Goal: Find specific page/section: Find specific page/section

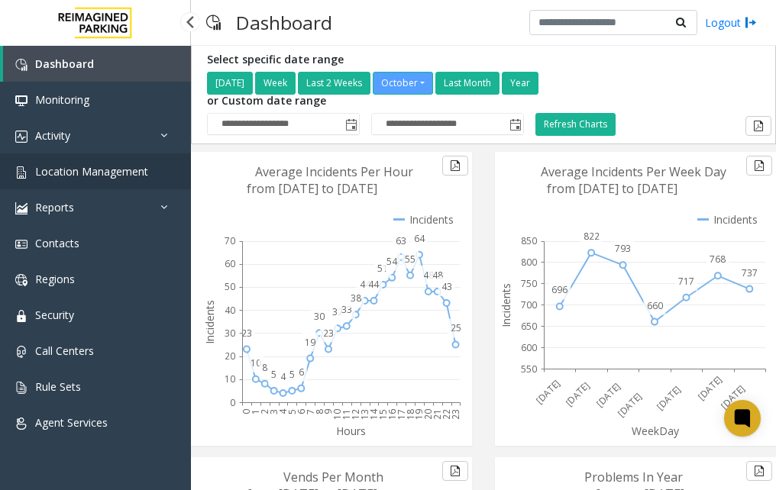
click at [91, 167] on span "Location Management" at bounding box center [91, 171] width 113 height 15
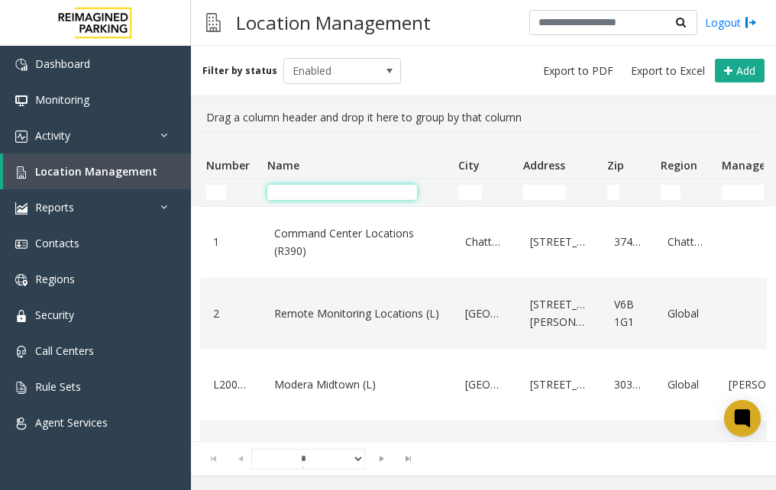
click at [293, 188] on input "Name Filter" at bounding box center [342, 192] width 150 height 15
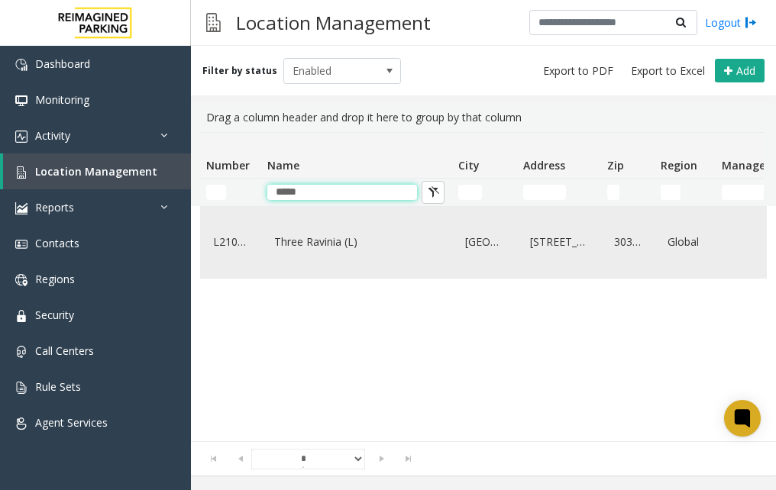
type input "*****"
click at [312, 241] on link "Three Ravinia (L)" at bounding box center [356, 242] width 173 height 24
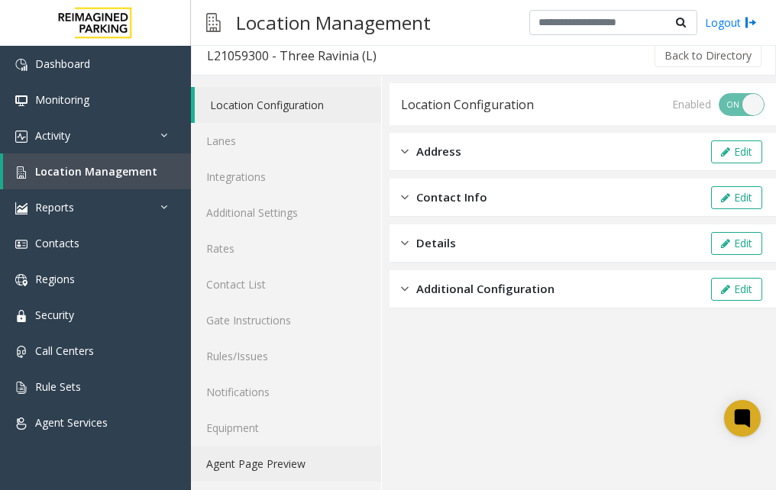
scroll to position [13, 0]
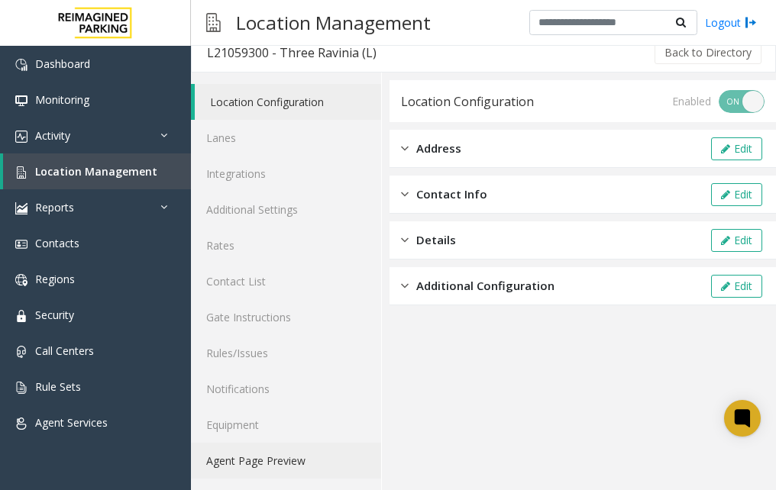
click at [263, 458] on link "Agent Page Preview" at bounding box center [286, 461] width 190 height 36
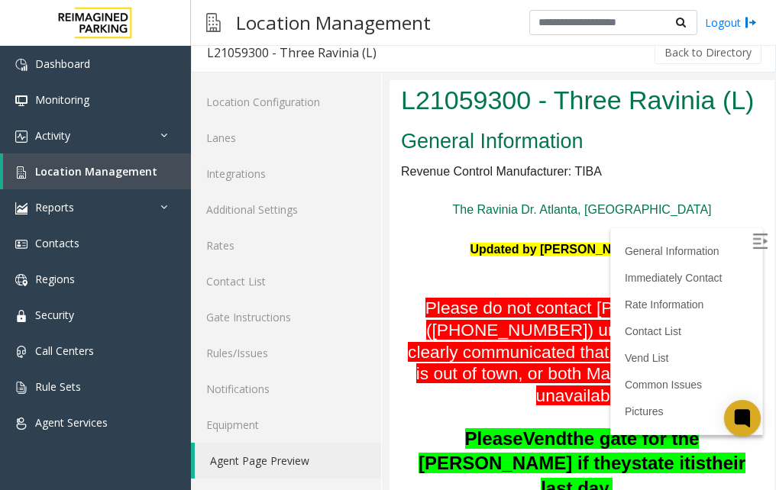
click at [752, 235] on img at bounding box center [759, 241] width 15 height 15
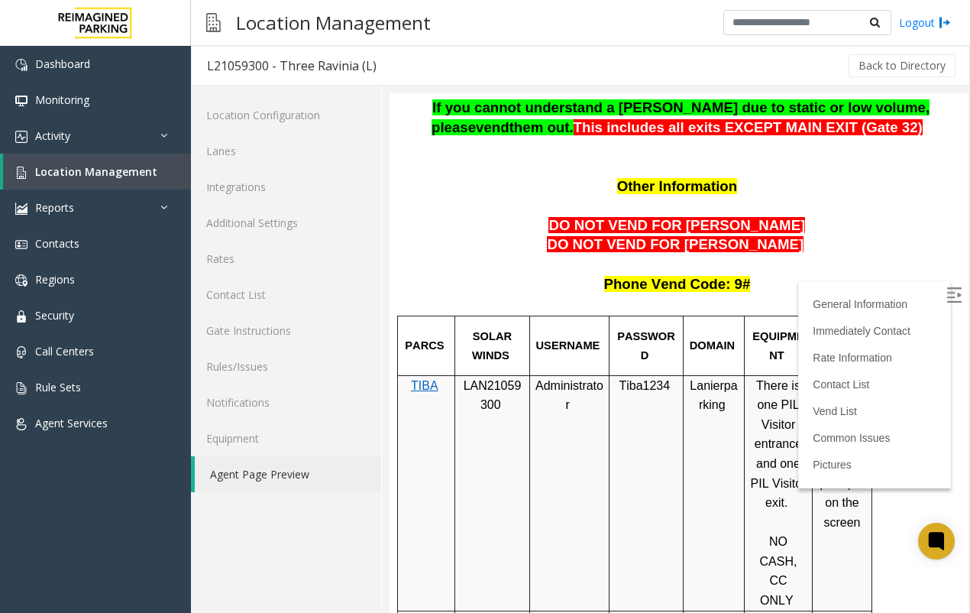
scroll to position [1146, 0]
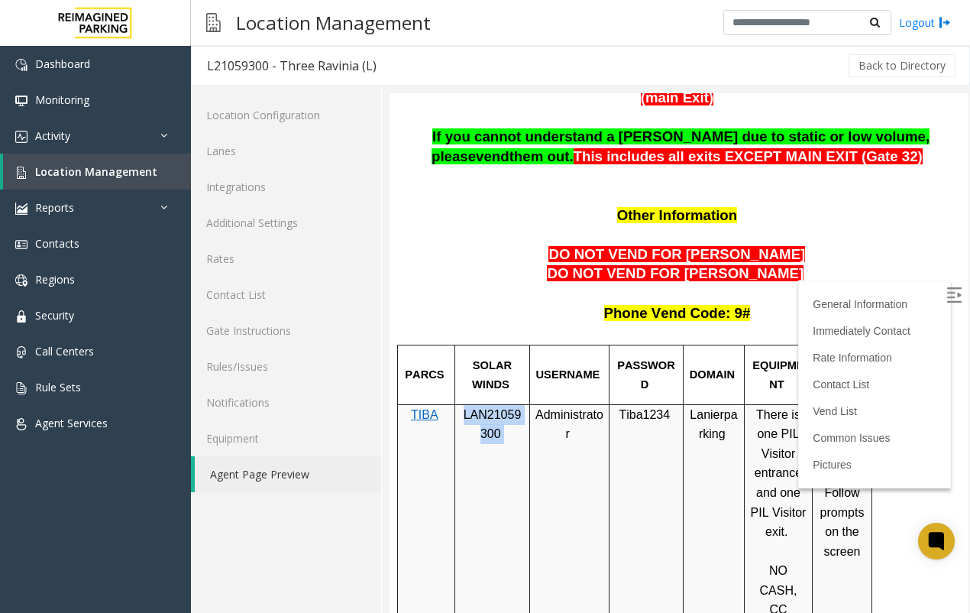
drag, startPoint x: 459, startPoint y: 360, endPoint x: 505, endPoint y: 378, distance: 49.1
click at [505, 405] on div "LAN21059300" at bounding box center [492, 454] width 74 height 98
copy p "LAN21059300"
click at [494, 408] on span "LAN21059300" at bounding box center [493, 424] width 58 height 33
drag, startPoint x: 464, startPoint y: 361, endPoint x: 501, endPoint y: 380, distance: 41.0
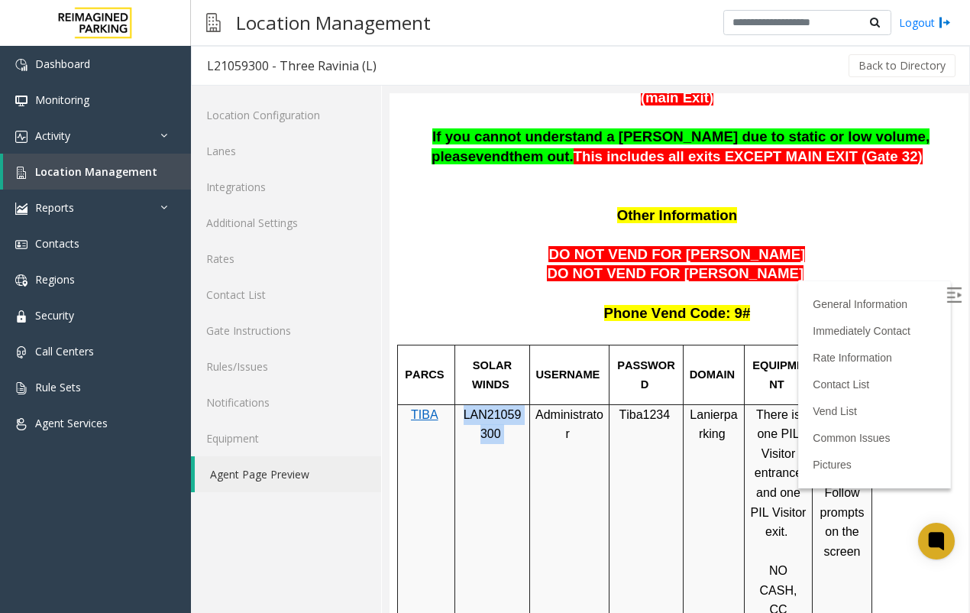
click at [501, 405] on p "LAN21059300" at bounding box center [492, 424] width 63 height 39
copy p "LAN21059300"
